Goal: Transaction & Acquisition: Purchase product/service

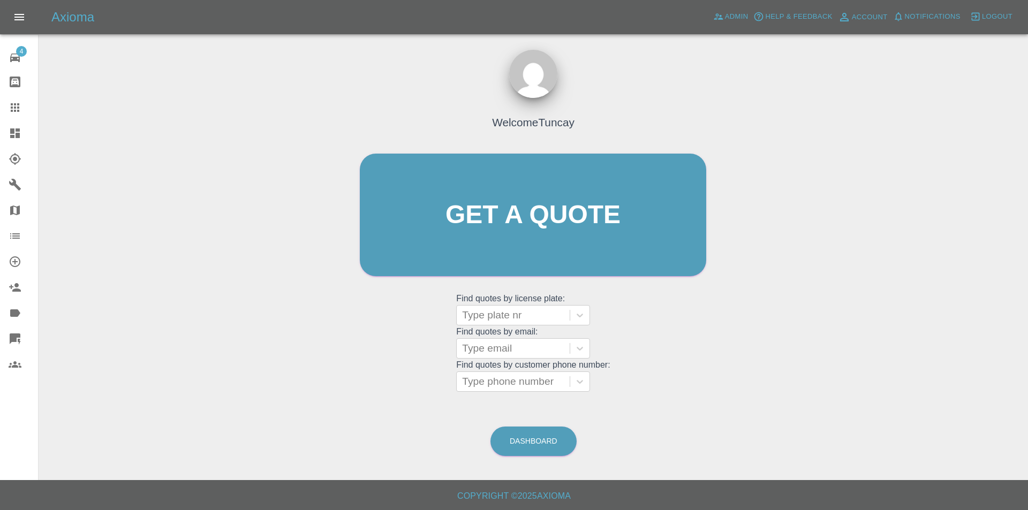
click at [24, 337] on div at bounding box center [24, 338] width 30 height 13
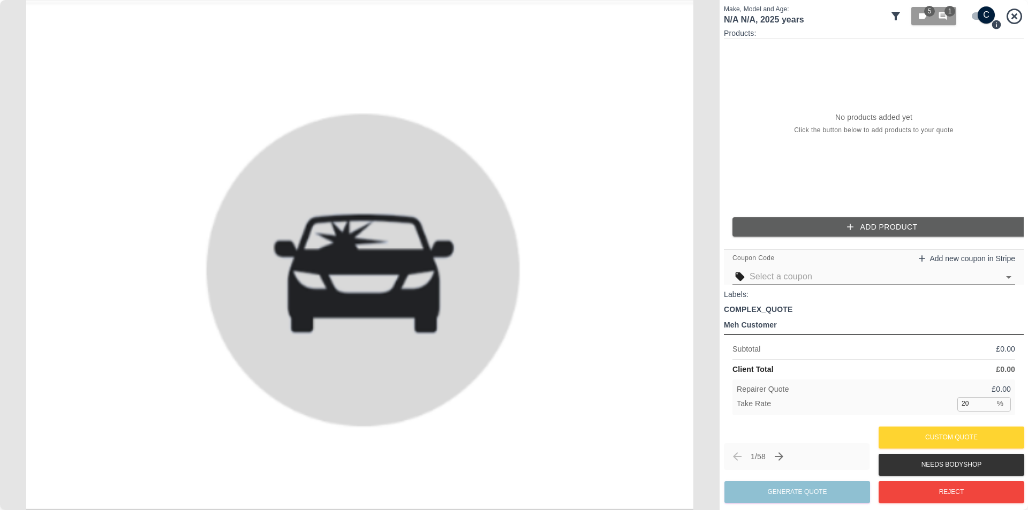
click at [769, 121] on div "No products added yet Click the button below to add products to your quote" at bounding box center [874, 124] width 300 height 170
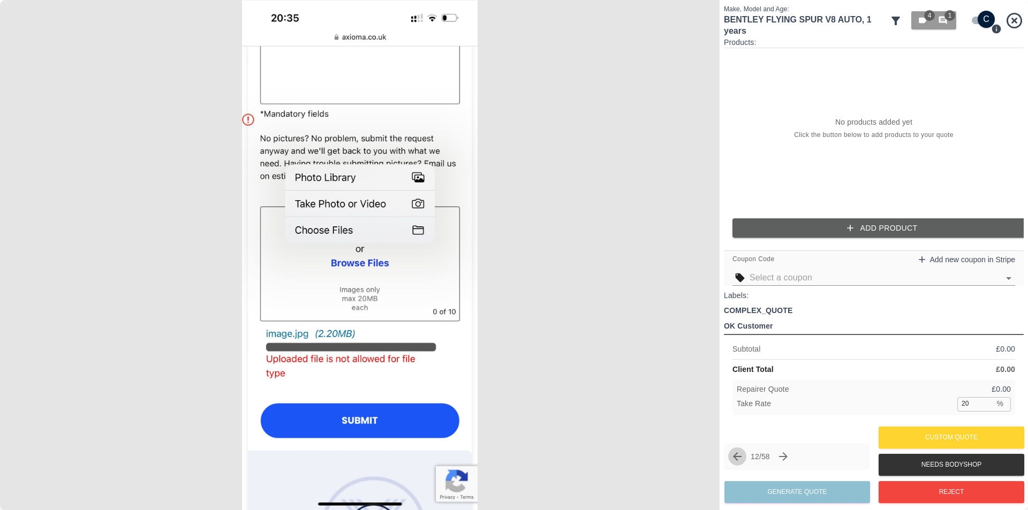
click at [736, 456] on icon "Previous claim" at bounding box center [737, 456] width 9 height 9
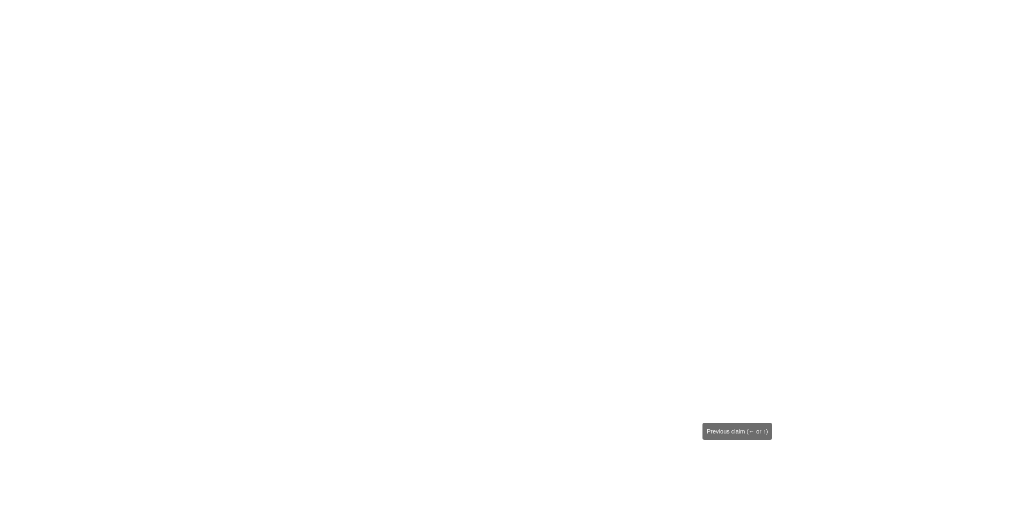
click at [736, 456] on span "Previous claim (← or ↑)" at bounding box center [731, 451] width 18 height 18
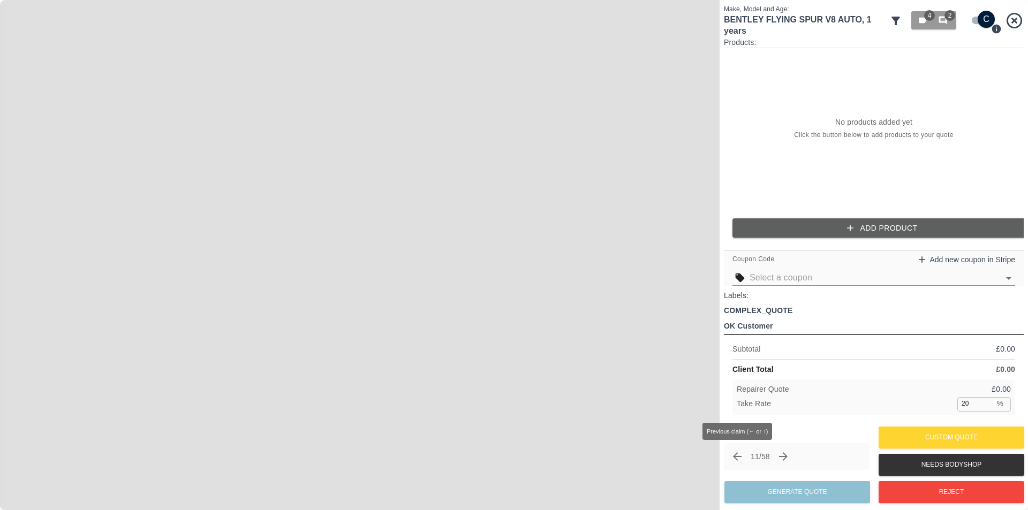
click at [736, 456] on icon "Previous claim" at bounding box center [737, 456] width 9 height 9
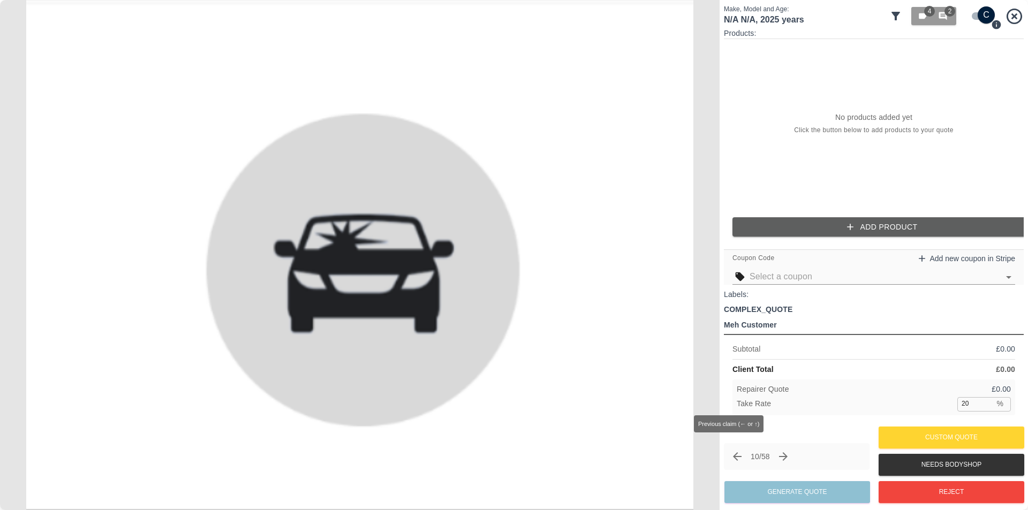
click at [736, 456] on icon "Previous claim" at bounding box center [737, 456] width 9 height 9
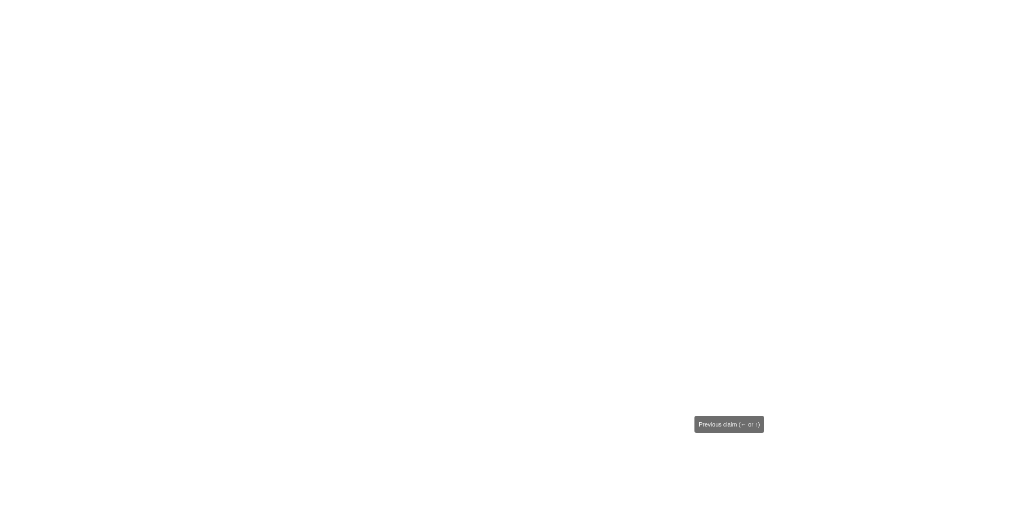
click at [736, 456] on icon "Previous claim" at bounding box center [736, 456] width 9 height 9
click at [736, 456] on icon "Previous claim" at bounding box center [735, 455] width 9 height 9
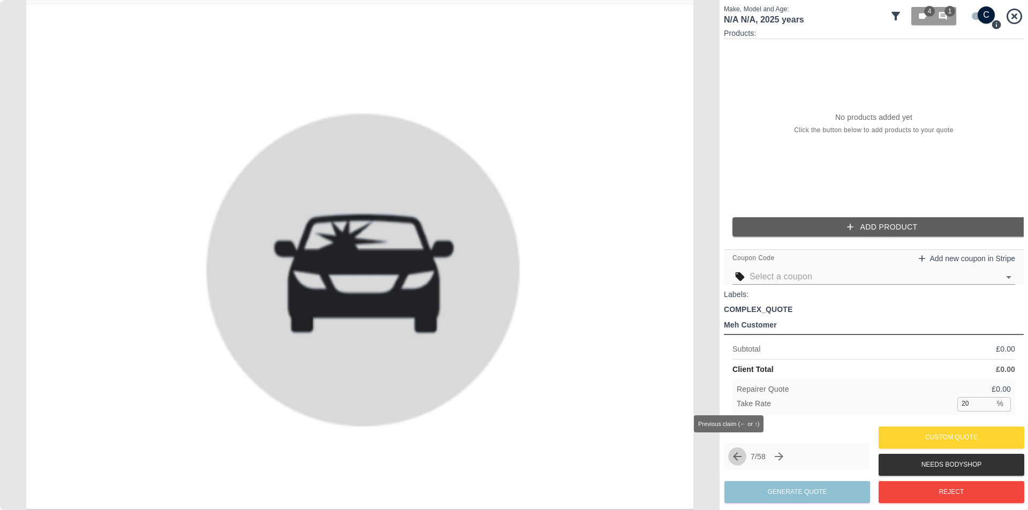
click at [737, 456] on icon "Previous claim" at bounding box center [737, 456] width 9 height 9
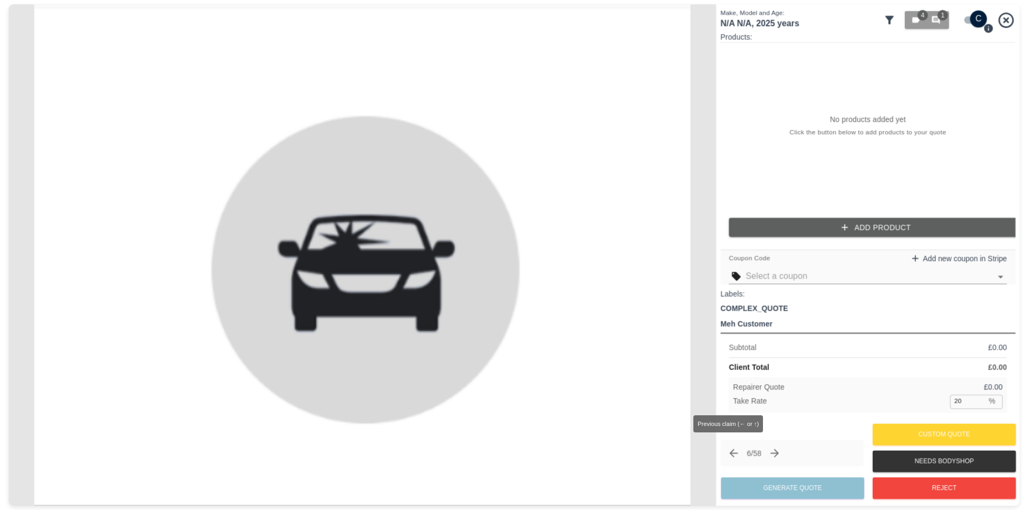
click at [737, 456] on icon "Previous claim" at bounding box center [733, 453] width 13 height 13
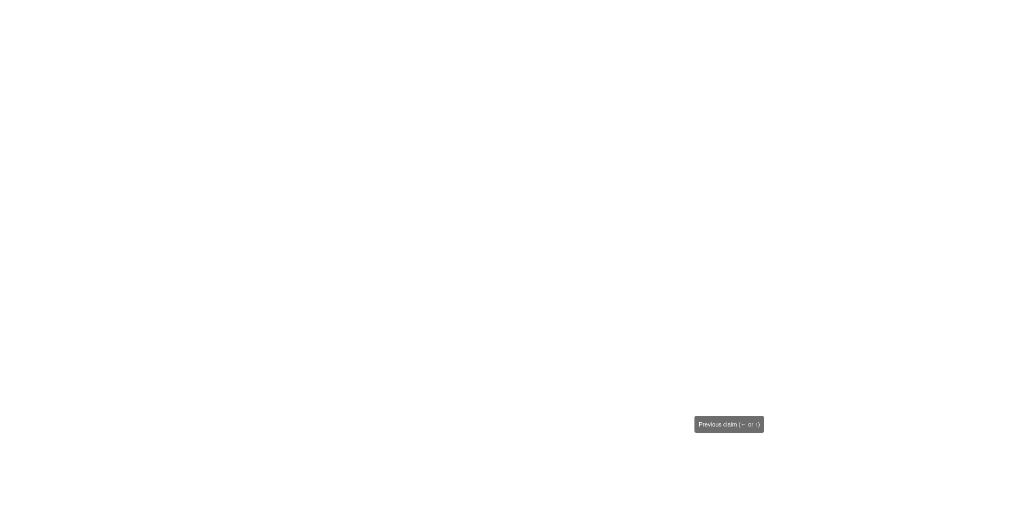
click at [737, 456] on icon "Previous claim" at bounding box center [737, 456] width 9 height 9
click at [737, 456] on icon "Previous claim" at bounding box center [732, 452] width 12 height 12
click at [737, 456] on icon "Previous claim" at bounding box center [735, 455] width 9 height 9
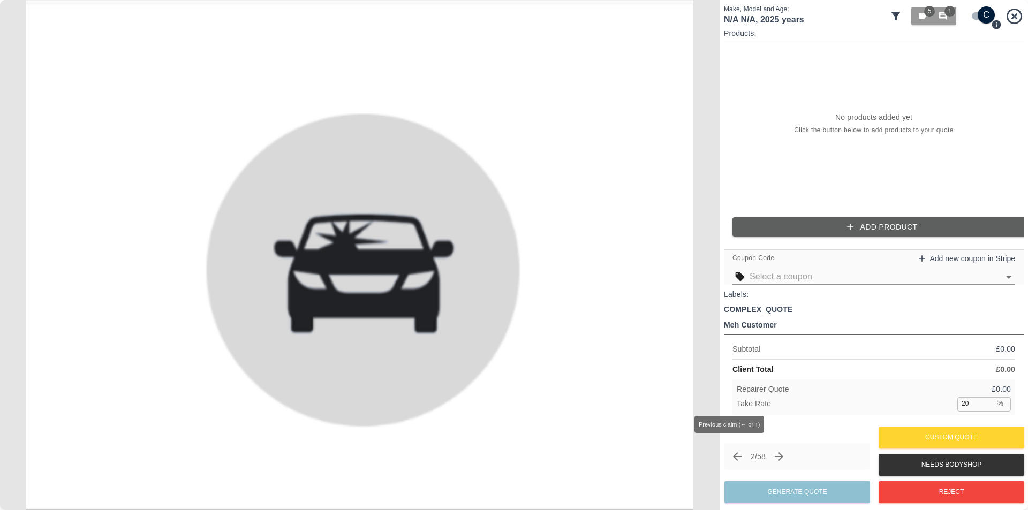
click at [737, 456] on icon "Previous claim" at bounding box center [737, 456] width 9 height 9
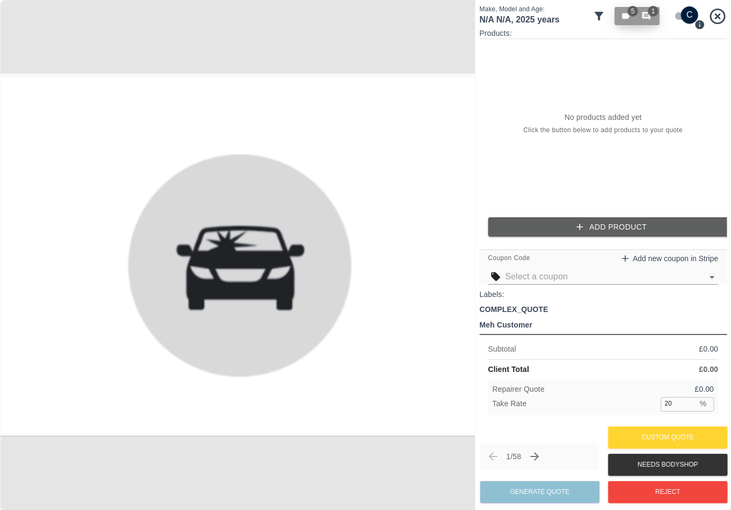
click at [649, 18] on icon "button" at bounding box center [646, 16] width 8 height 8
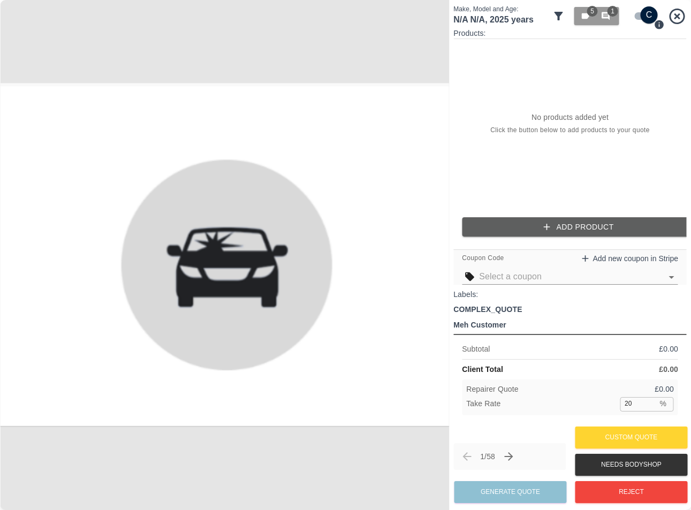
click at [522, 365] on div "Client Total £ 0.00" at bounding box center [570, 369] width 216 height 11
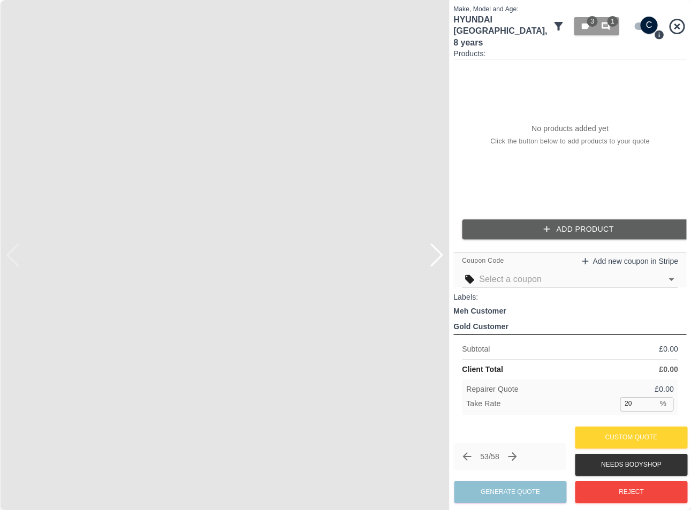
scroll to position [2, 0]
click at [509, 438] on div "53 / 58 Generate Quote Custom Quote Needs Bodyshop Reject" at bounding box center [569, 465] width 233 height 82
drag, startPoint x: 513, startPoint y: 119, endPoint x: 576, endPoint y: 40, distance: 100.9
click at [513, 119] on div "No products added yet Click the button below to add products to your quote" at bounding box center [569, 135] width 233 height 152
click at [607, 22] on icon "button" at bounding box center [606, 26] width 8 height 8
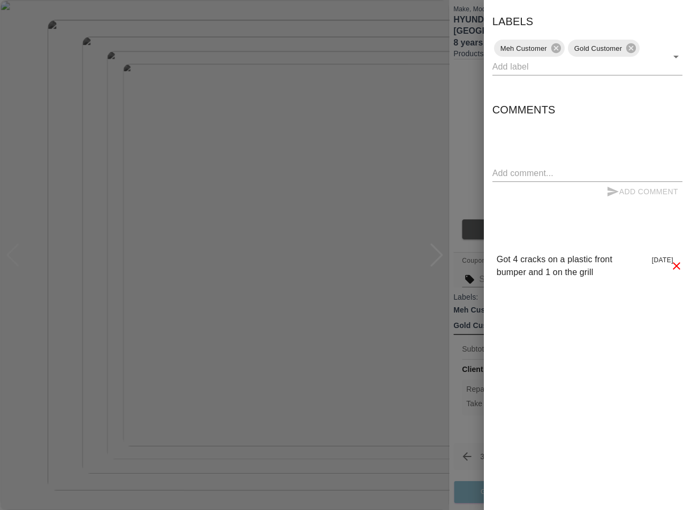
click at [405, 95] on div at bounding box center [345, 255] width 691 height 510
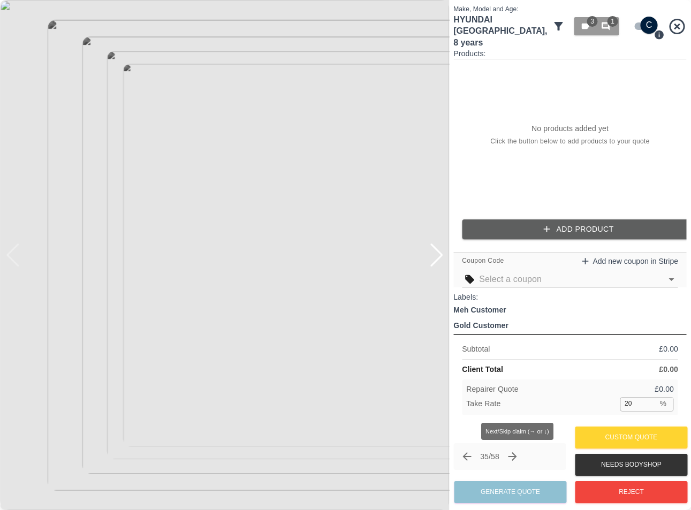
click at [511, 451] on span "Next/Skip claim (→ or ↓)" at bounding box center [513, 457] width 18 height 18
click at [512, 456] on icon "Next claim" at bounding box center [512, 456] width 13 height 13
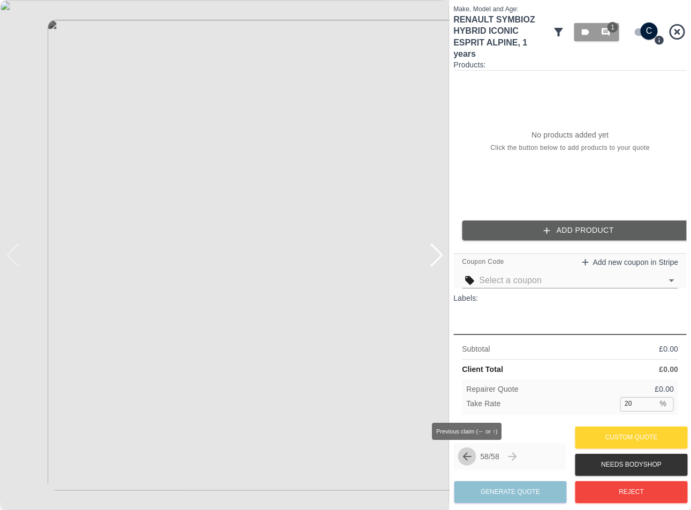
click at [467, 456] on icon "Previous claim" at bounding box center [467, 456] width 9 height 9
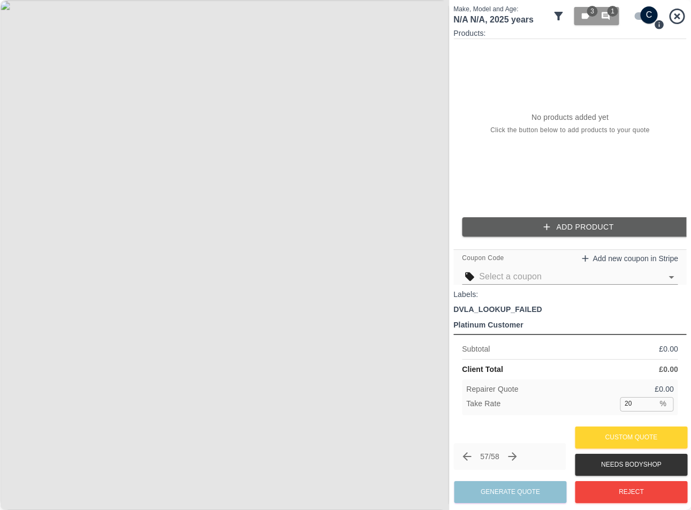
click at [583, 220] on button "Add Product" at bounding box center [578, 227] width 233 height 20
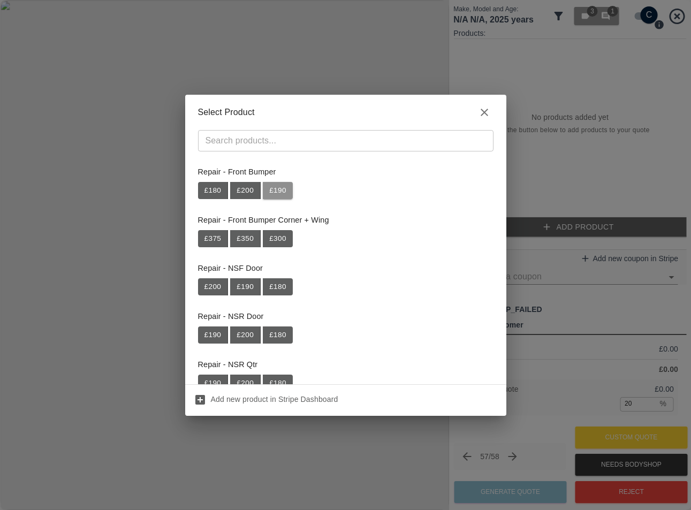
click at [271, 191] on button "£ 190" at bounding box center [278, 190] width 30 height 17
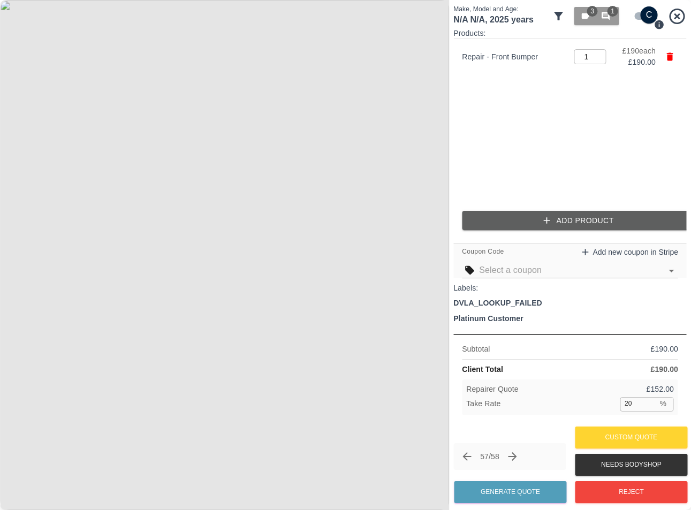
click at [568, 218] on button "Add Product" at bounding box center [578, 221] width 233 height 20
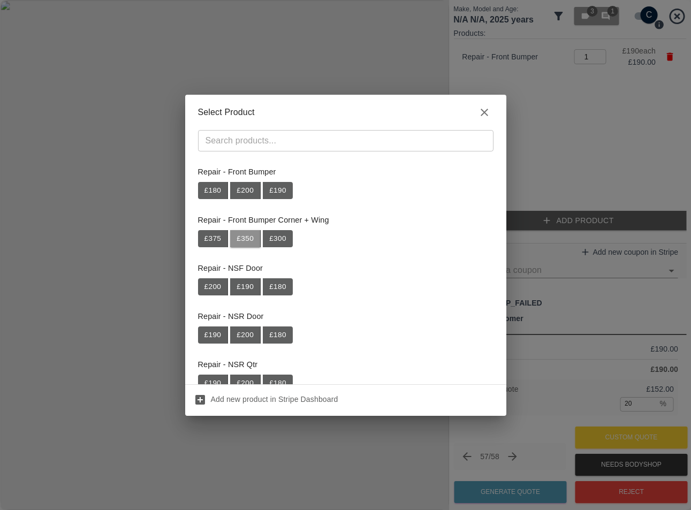
click at [244, 234] on button "£ 350" at bounding box center [245, 238] width 31 height 17
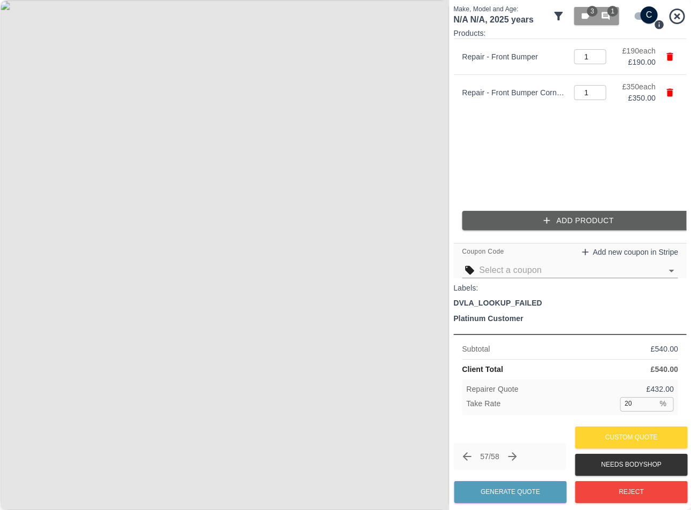
click at [540, 233] on div "Products: Repair - Front Bumper 1 ​ £ 190 each £ 190.00 Repair - Front Bumper C…" at bounding box center [569, 133] width 233 height 211
click at [528, 223] on button "Add Product" at bounding box center [578, 221] width 233 height 20
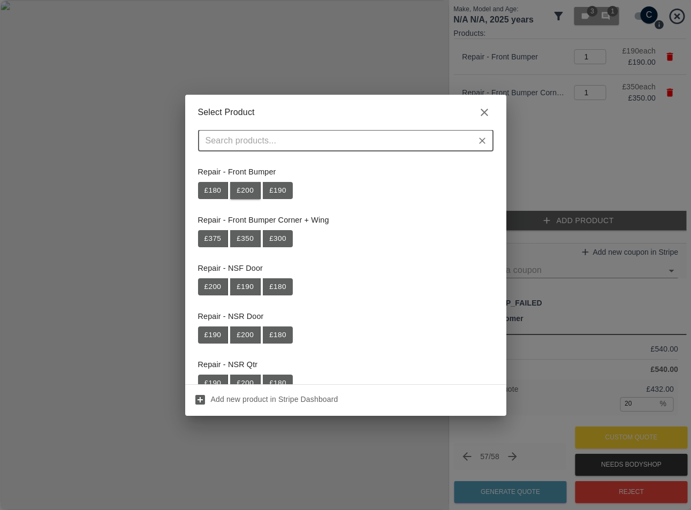
click at [236, 194] on button "£ 200" at bounding box center [245, 190] width 31 height 17
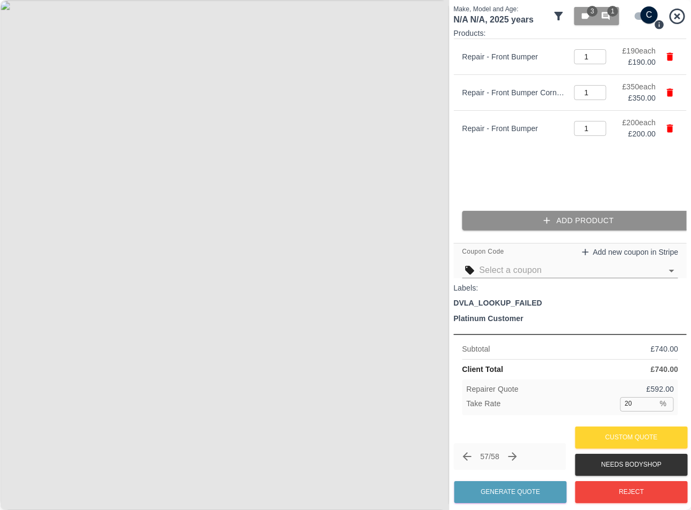
click at [543, 214] on button "Add Product" at bounding box center [578, 221] width 233 height 20
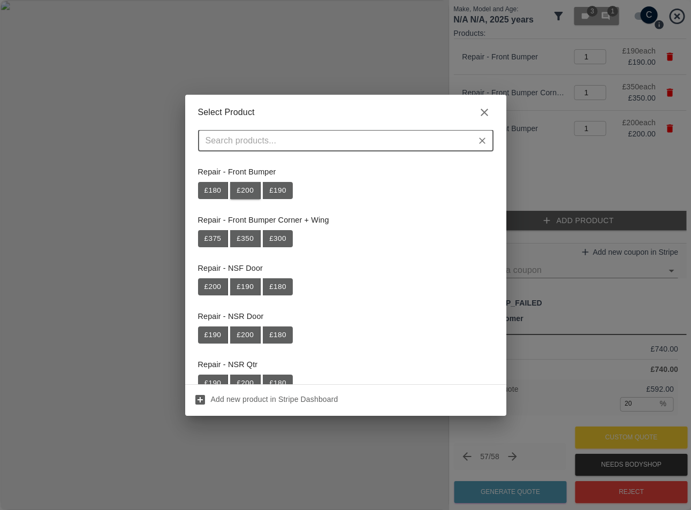
click at [251, 191] on button "£ 200" at bounding box center [245, 190] width 31 height 17
type input "2"
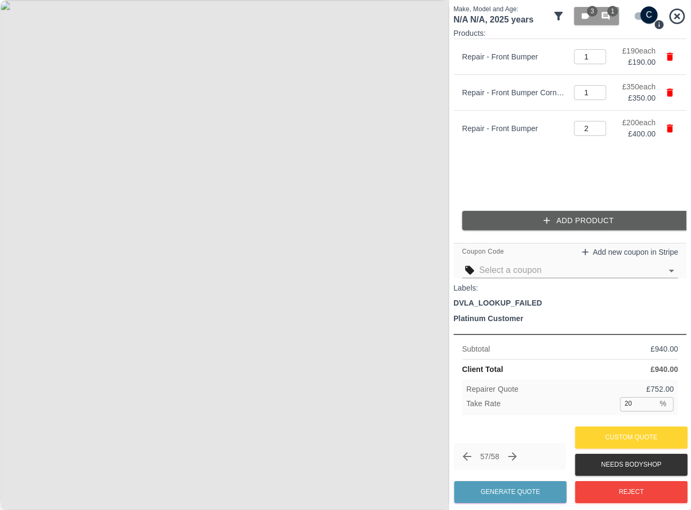
click at [559, 211] on button "Add Product" at bounding box center [578, 221] width 233 height 20
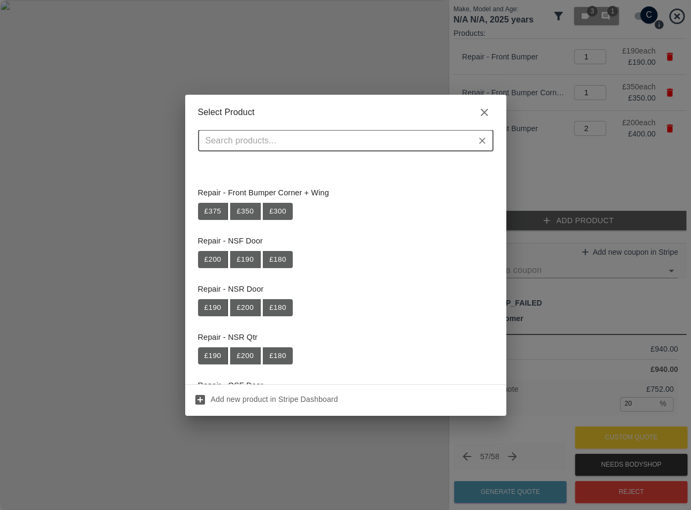
scroll to position [268, 0]
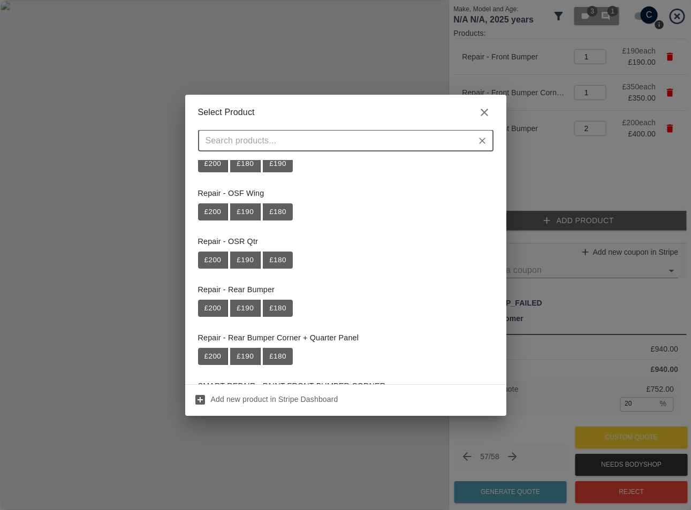
click at [309, 123] on h2 "Select Product" at bounding box center [345, 112] width 321 height 35
click at [305, 142] on input "text" at bounding box center [336, 140] width 271 height 15
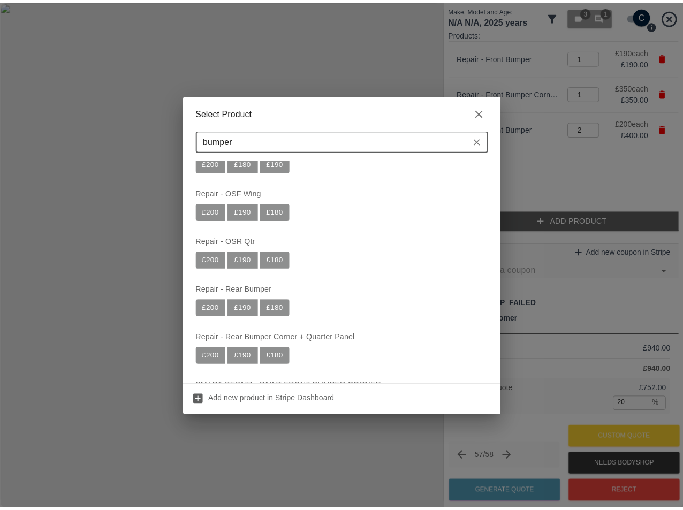
scroll to position [0, 0]
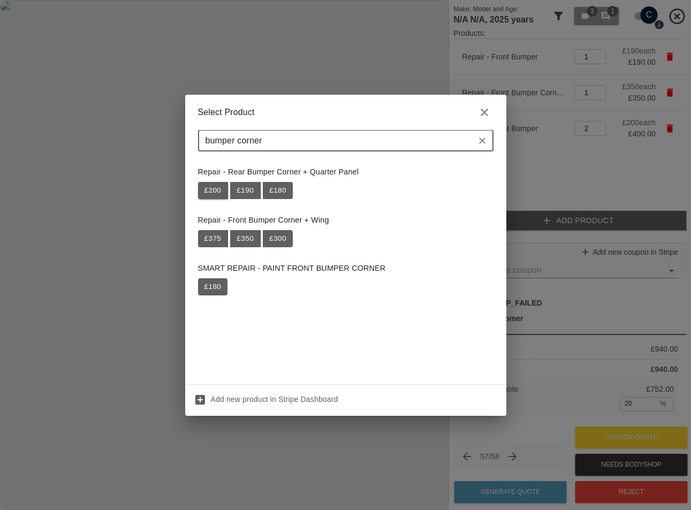
type input "bumper corner"
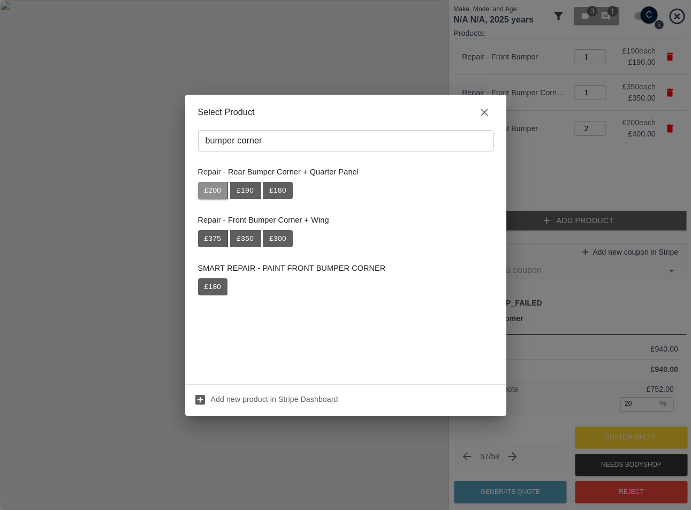
click at [223, 192] on button "£ 200" at bounding box center [213, 190] width 31 height 17
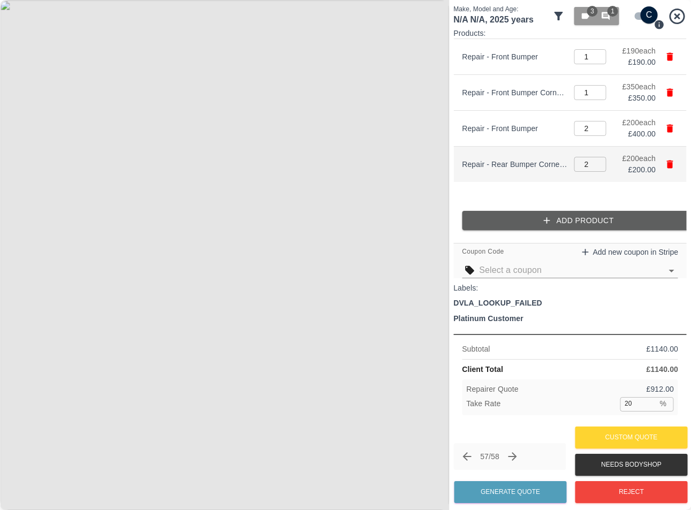
click at [594, 160] on input "2" at bounding box center [590, 164] width 32 height 15
type input "3"
click at [597, 160] on input "3" at bounding box center [590, 164] width 32 height 15
drag, startPoint x: 641, startPoint y: 398, endPoint x: 584, endPoint y: 399, distance: 56.8
click at [598, 398] on div "Take Rate 20 % ​" at bounding box center [570, 403] width 208 height 13
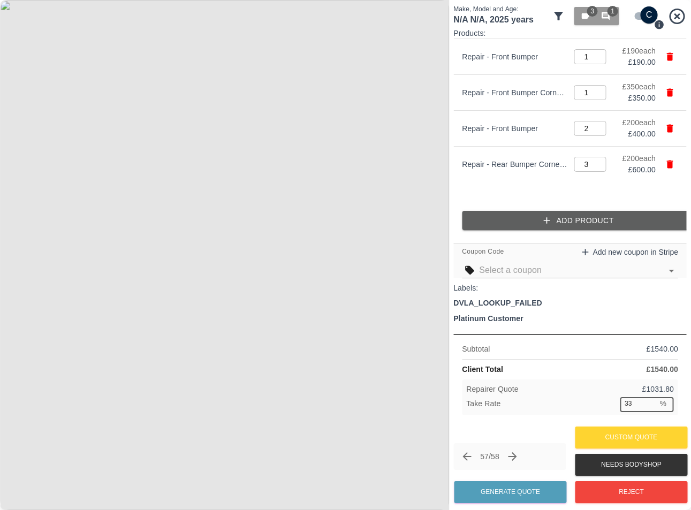
type input "33"
click at [578, 269] on input "text" at bounding box center [570, 270] width 183 height 15
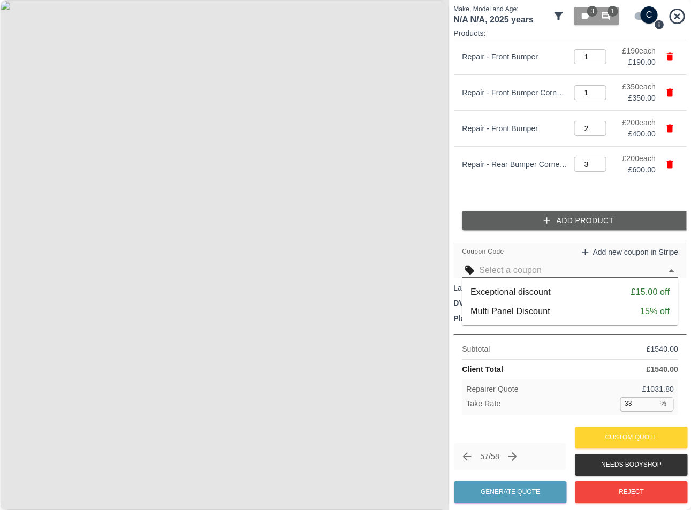
click at [581, 309] on div "Multi Panel Discount 15% off" at bounding box center [570, 311] width 199 height 13
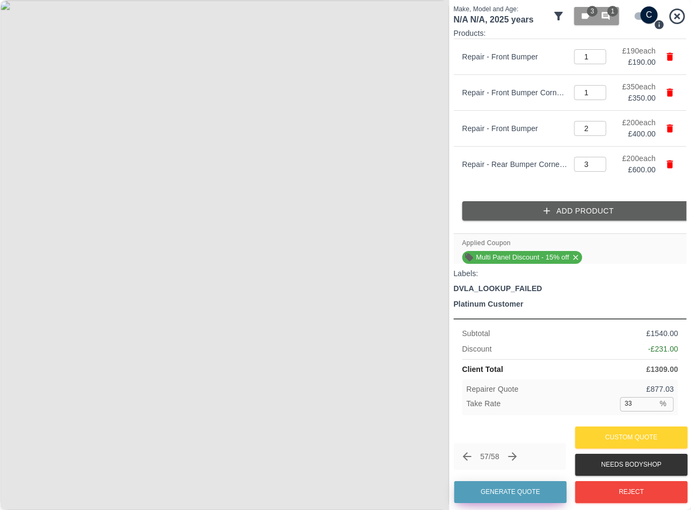
click at [518, 491] on button "Generate Quote" at bounding box center [510, 492] width 112 height 22
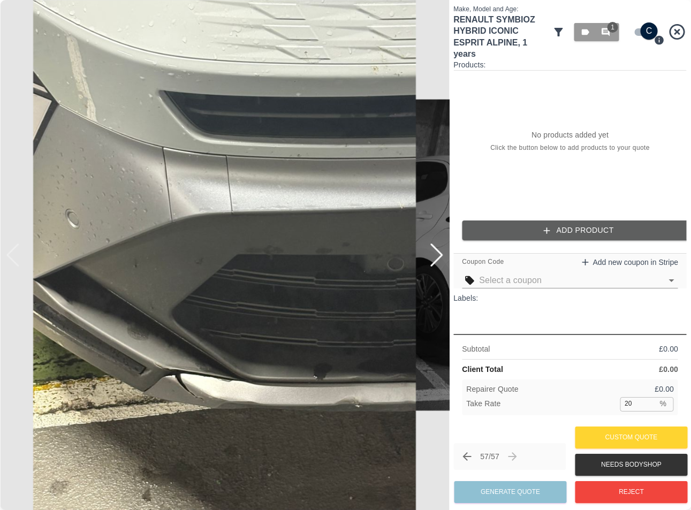
click at [669, 27] on icon at bounding box center [677, 31] width 19 height 19
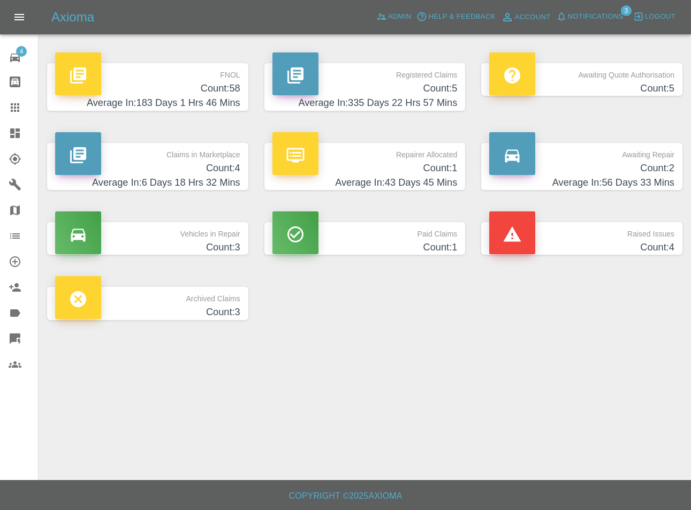
click at [207, 95] on h4 "Count: 58" at bounding box center [147, 88] width 185 height 14
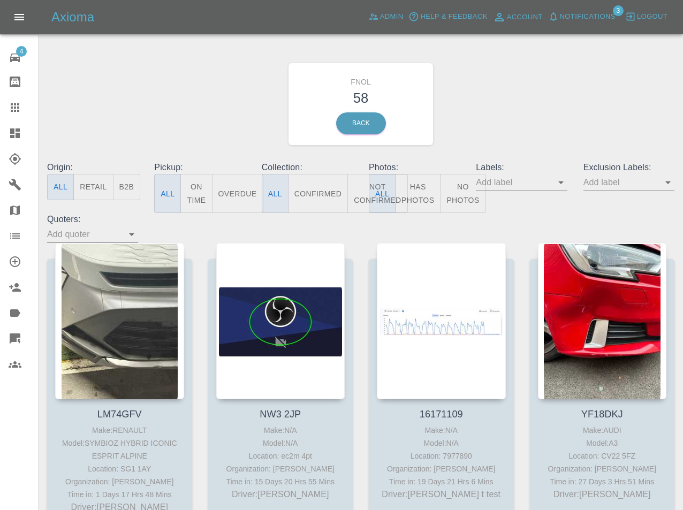
click at [4, 335] on link "Quick Quote" at bounding box center [19, 339] width 38 height 26
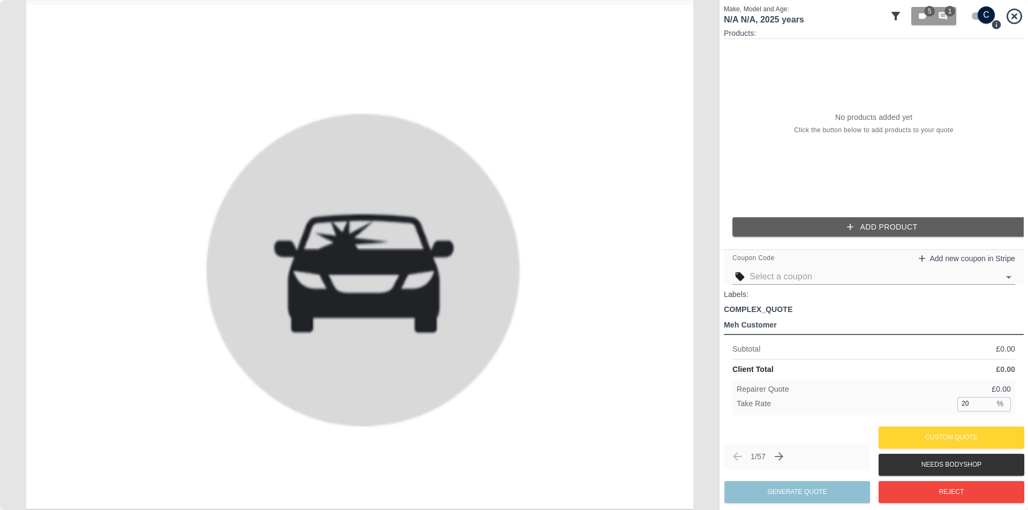
click at [730, 132] on span "Click the button below to add products to your quote" at bounding box center [874, 130] width 160 height 11
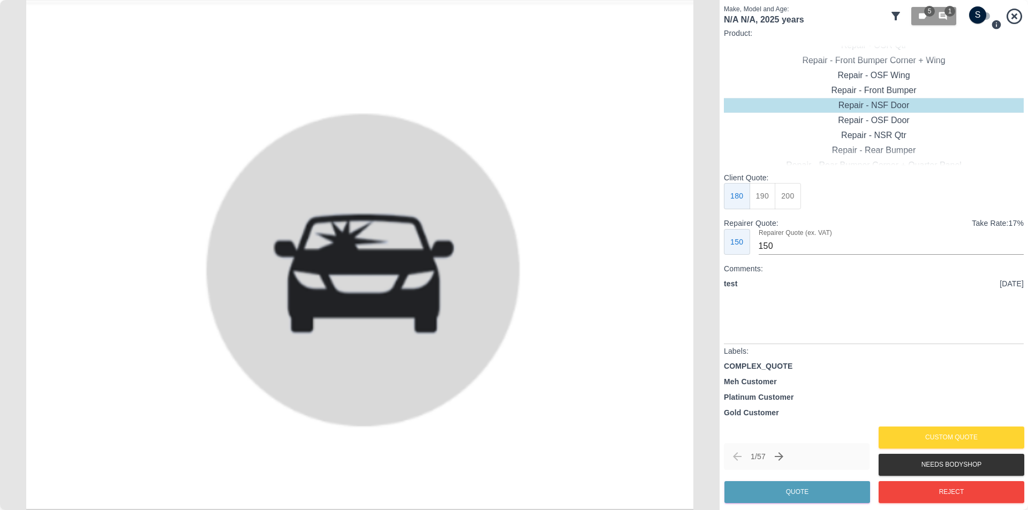
checkbox input "true"
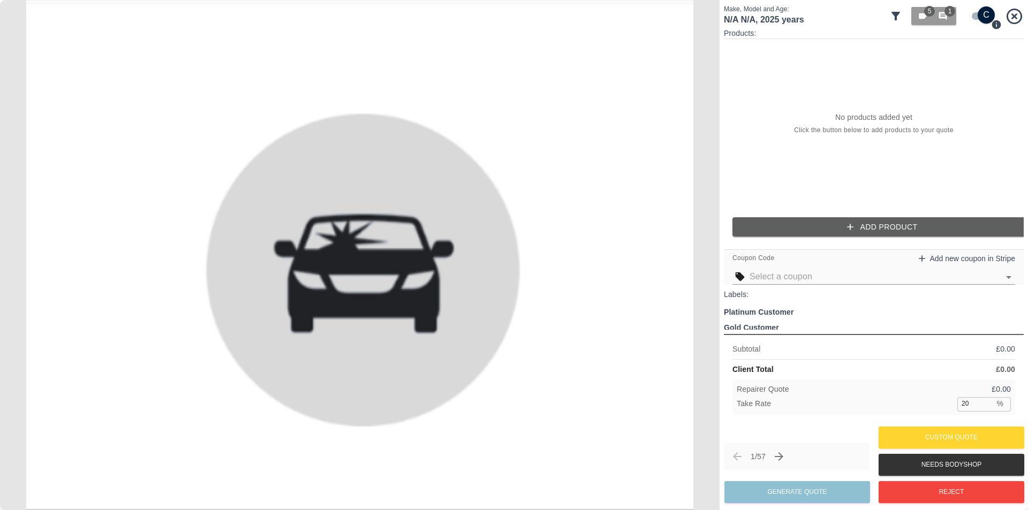
scroll to position [32, 0]
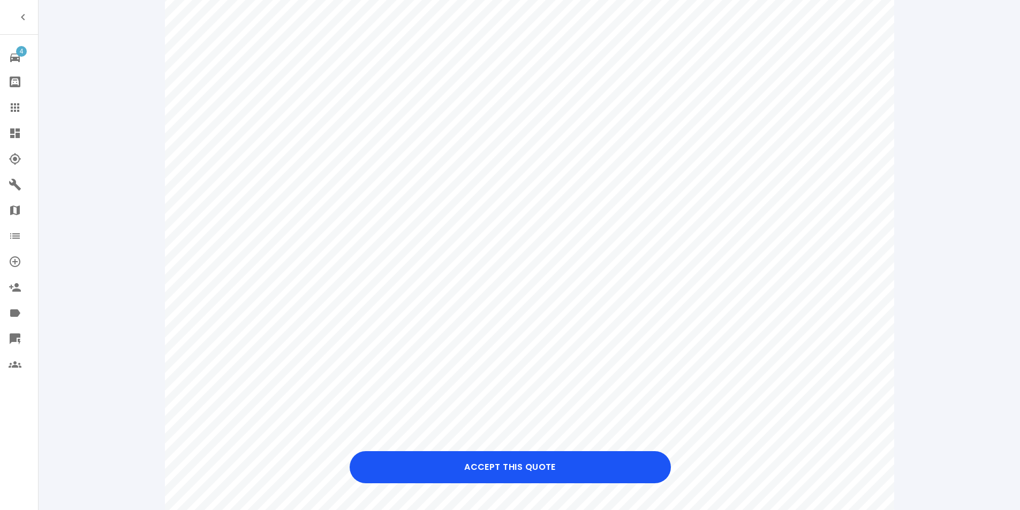
scroll to position [380, 0]
